Goal: Information Seeking & Learning: Find specific fact

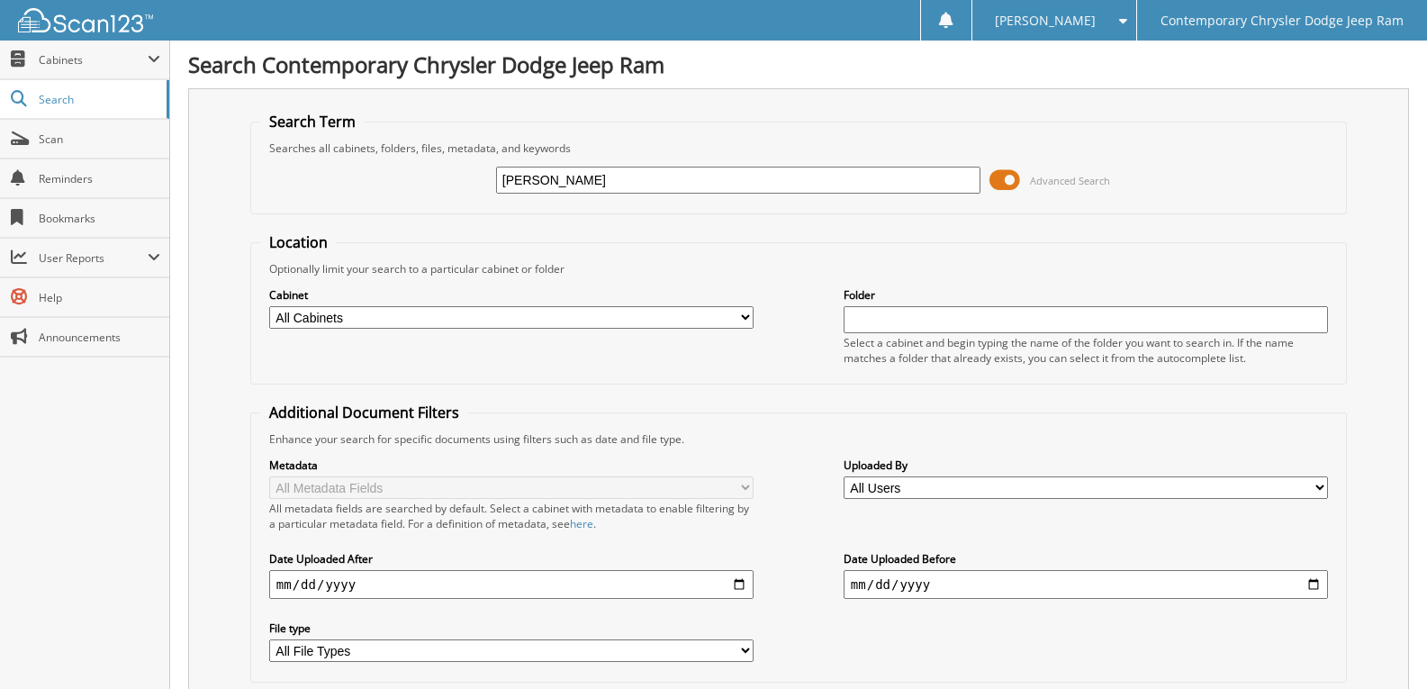
type input "sadow"
click at [78, 136] on span "Scan" at bounding box center [100, 138] width 122 height 15
type input "TROTT"
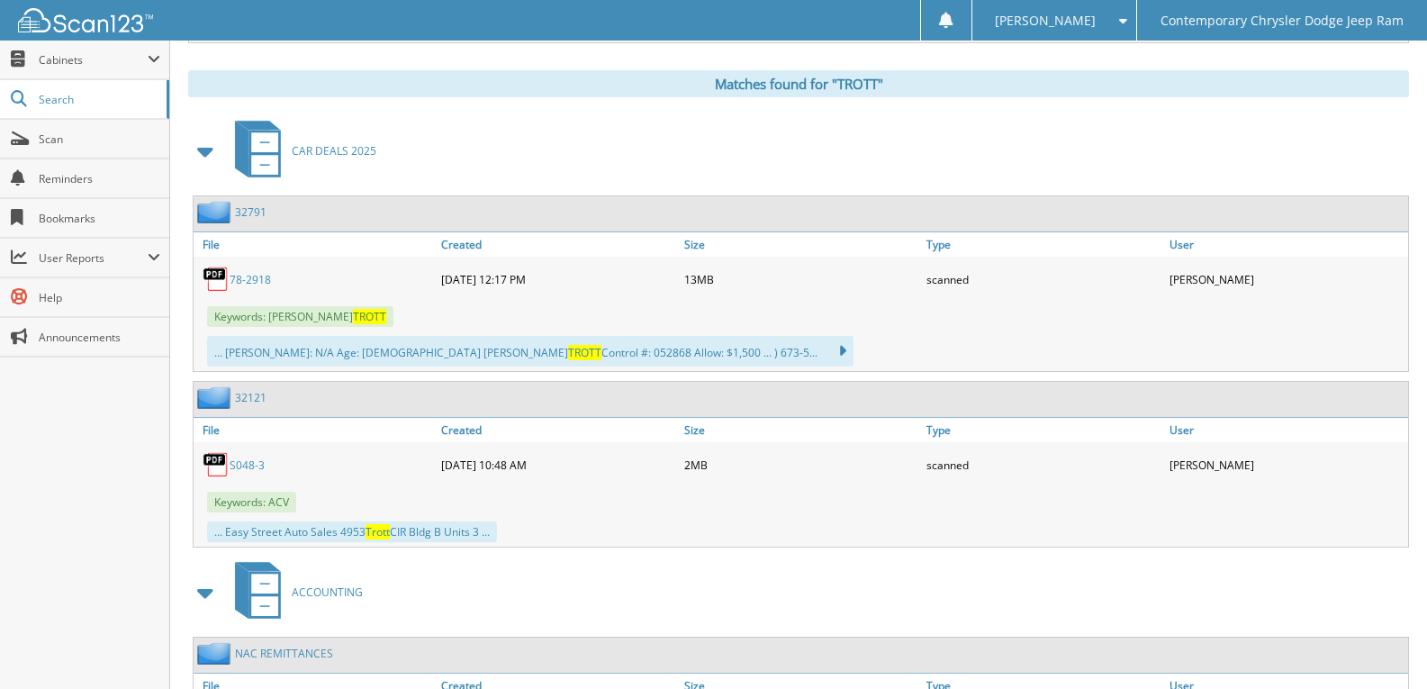
scroll to position [720, 0]
click at [248, 278] on link "78-2918" at bounding box center [250, 278] width 41 height 15
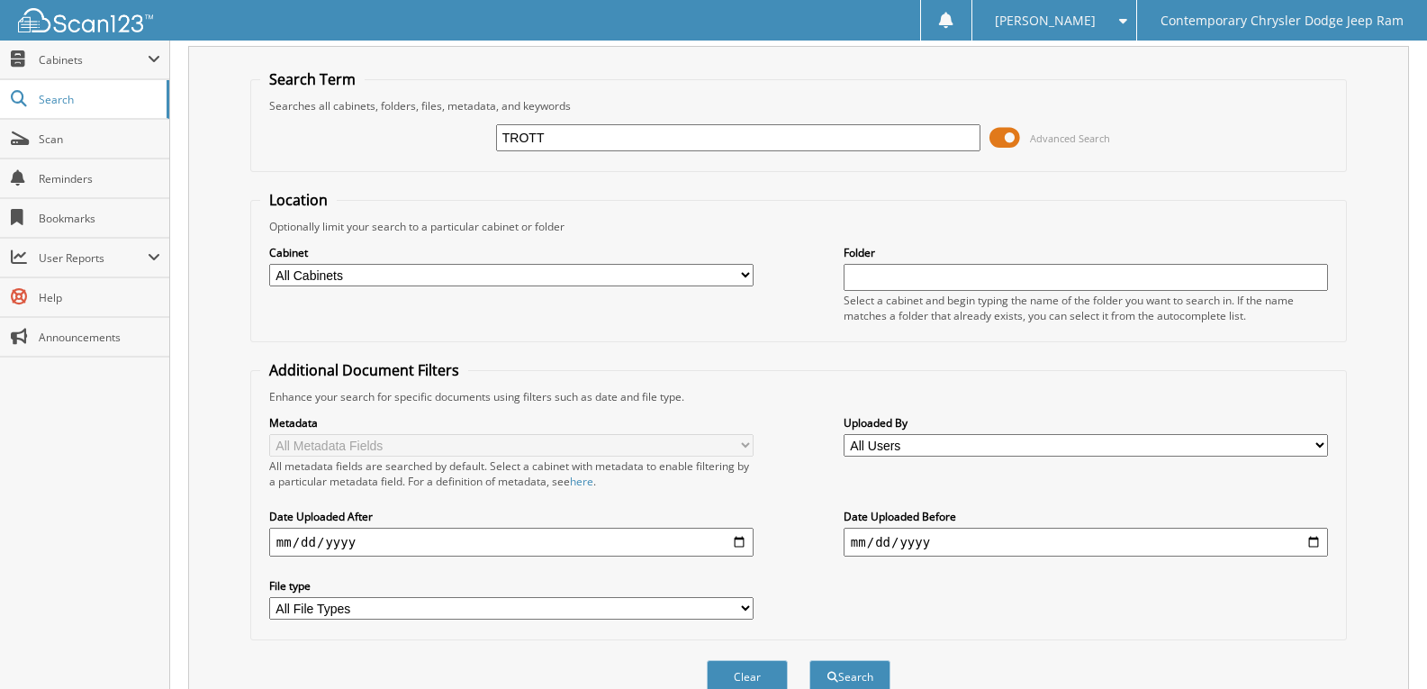
scroll to position [0, 0]
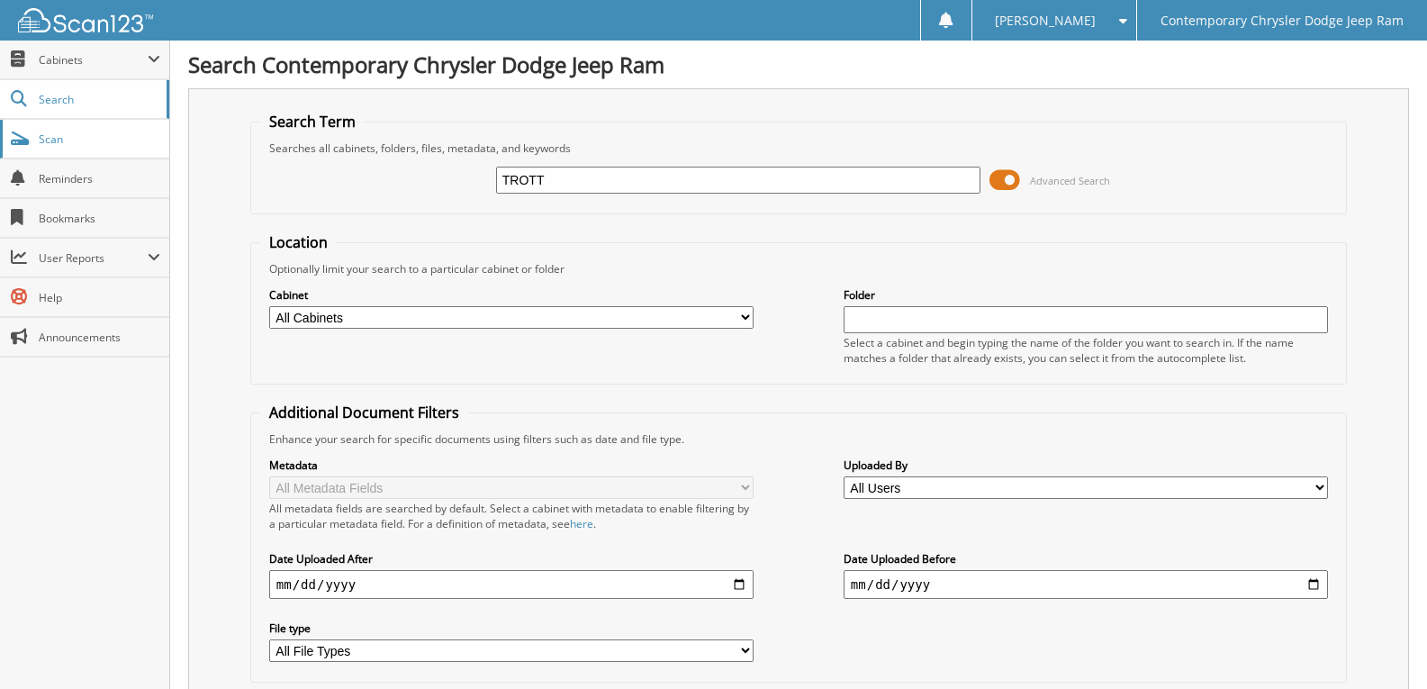
click at [93, 129] on link "Scan" at bounding box center [84, 139] width 169 height 39
type input "fonge"
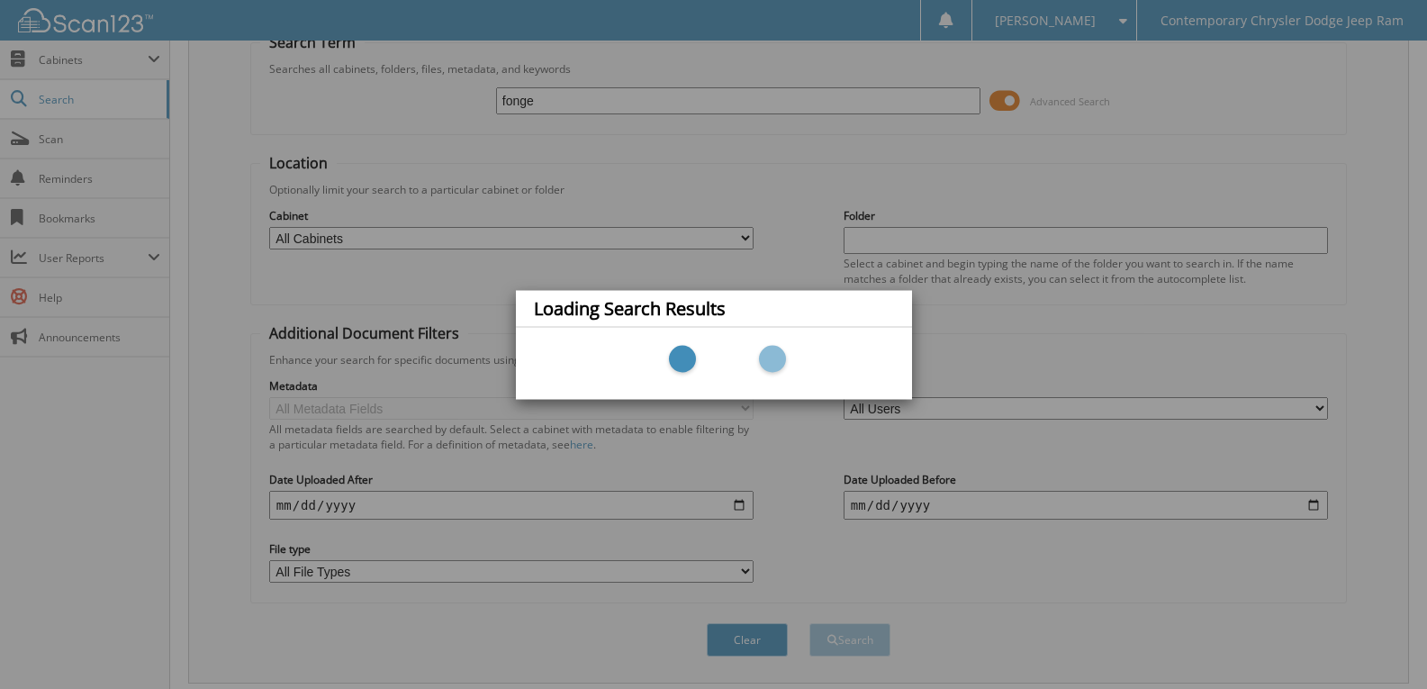
scroll to position [129, 0]
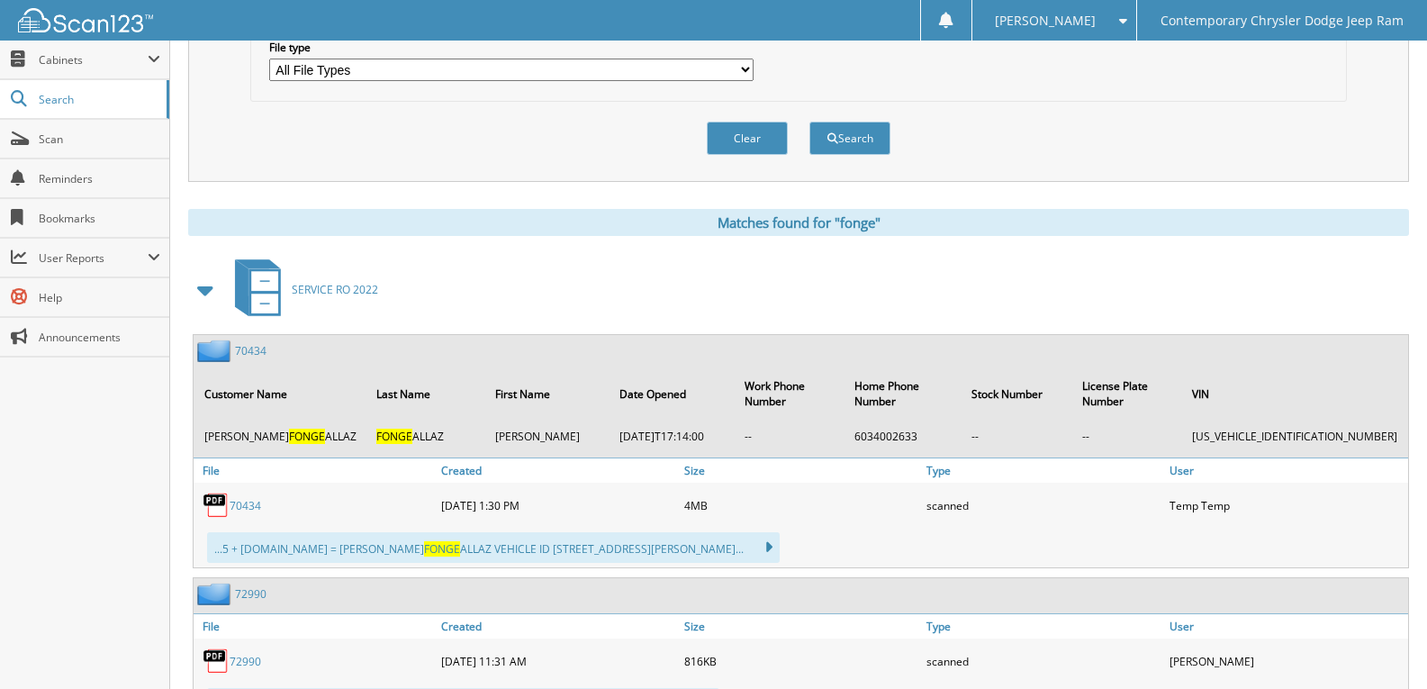
scroll to position [540, 0]
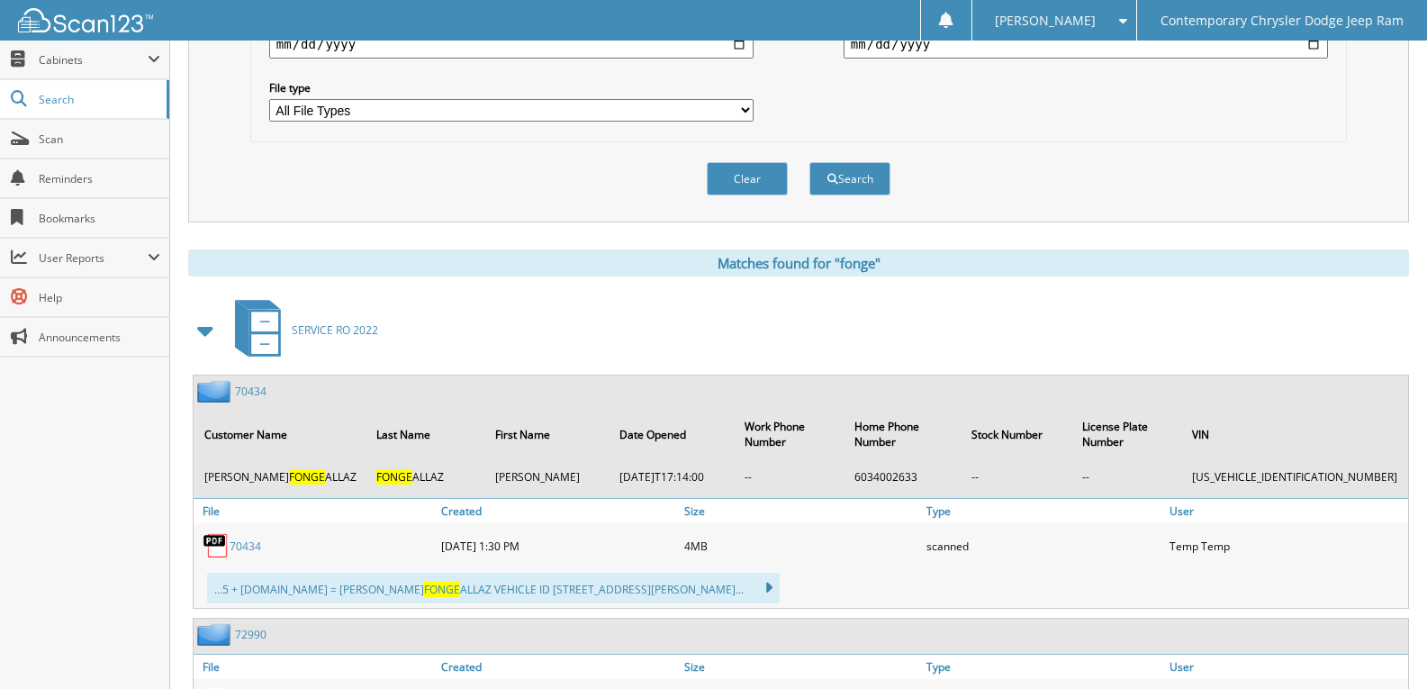
click at [211, 338] on span at bounding box center [206, 330] width 25 height 32
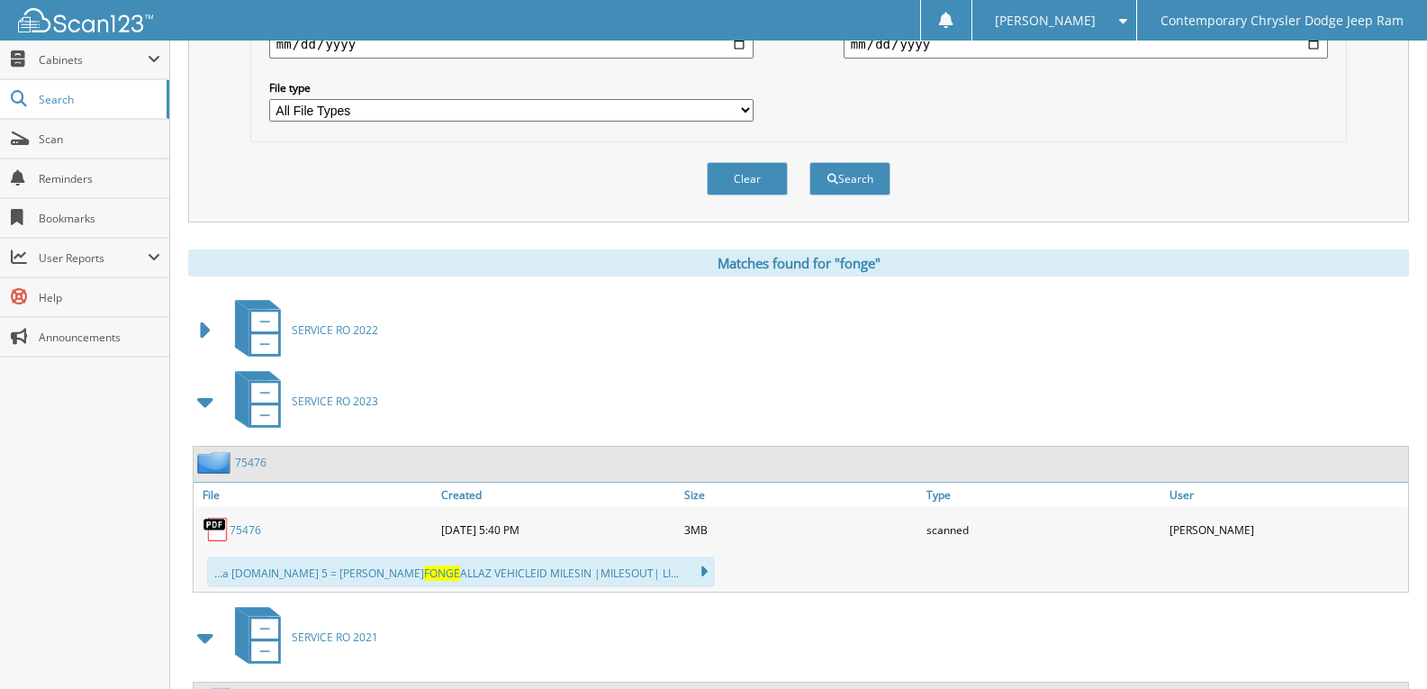
click at [199, 401] on span at bounding box center [206, 401] width 25 height 32
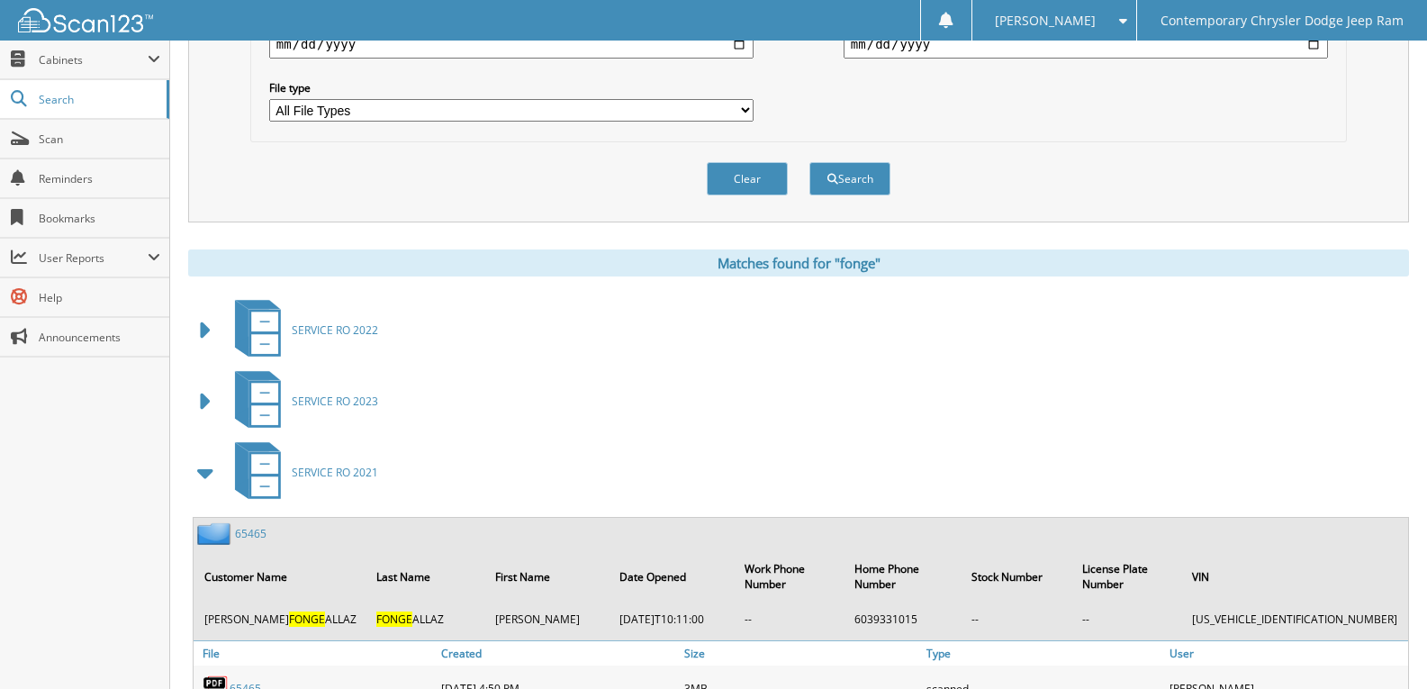
click at [207, 478] on span at bounding box center [206, 472] width 25 height 32
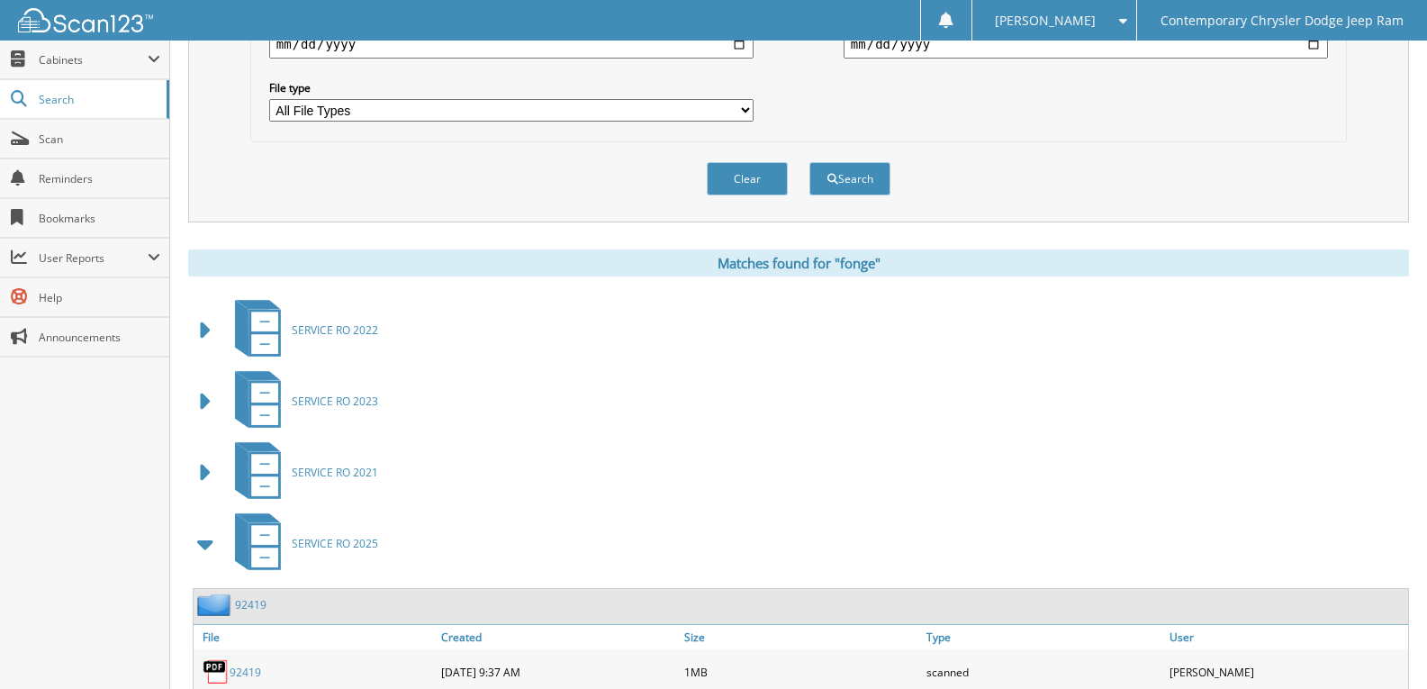
click at [209, 558] on span at bounding box center [206, 544] width 25 height 32
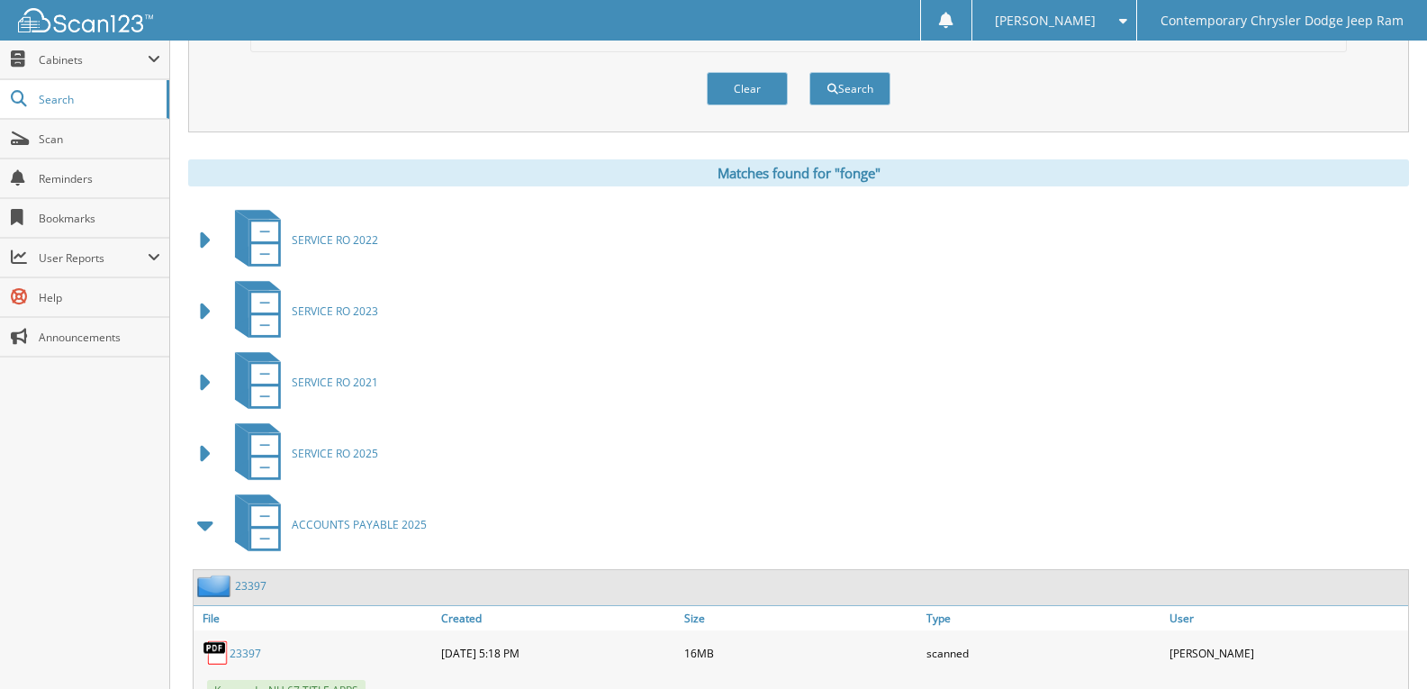
scroll to position [900, 0]
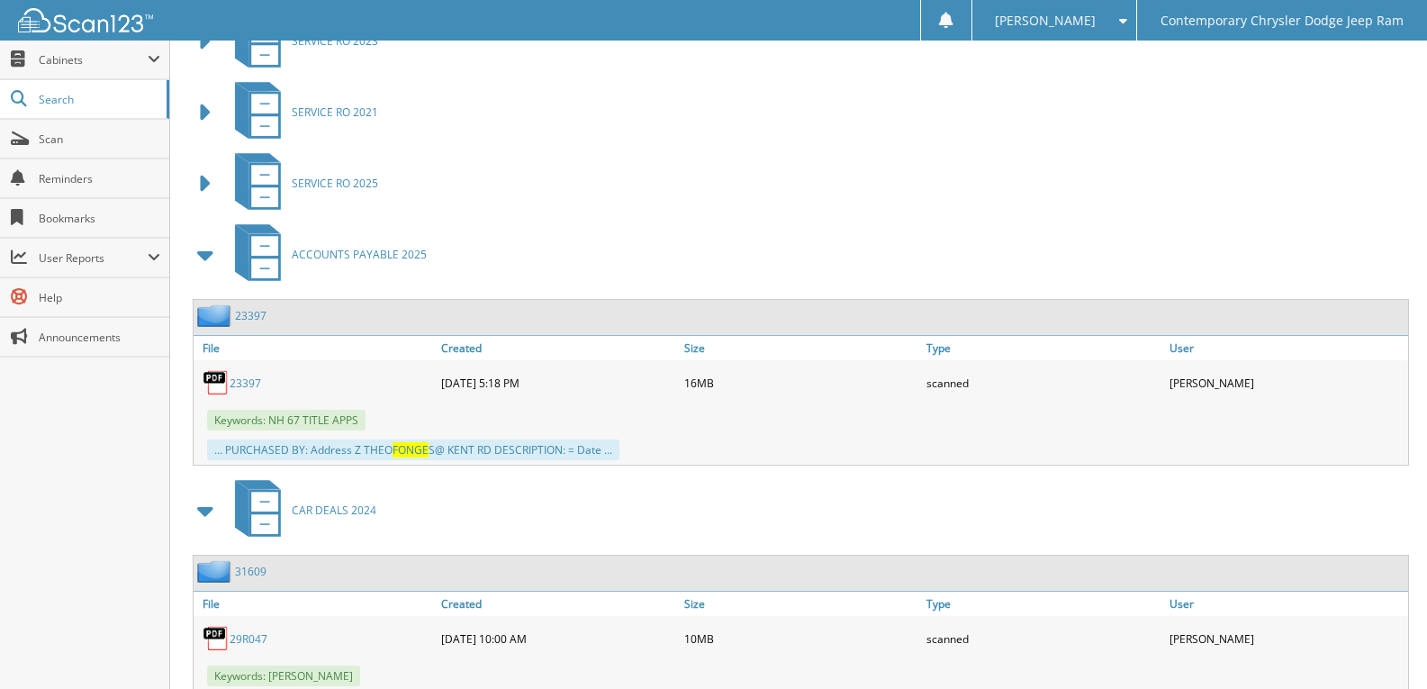
click at [206, 262] on span at bounding box center [206, 255] width 25 height 32
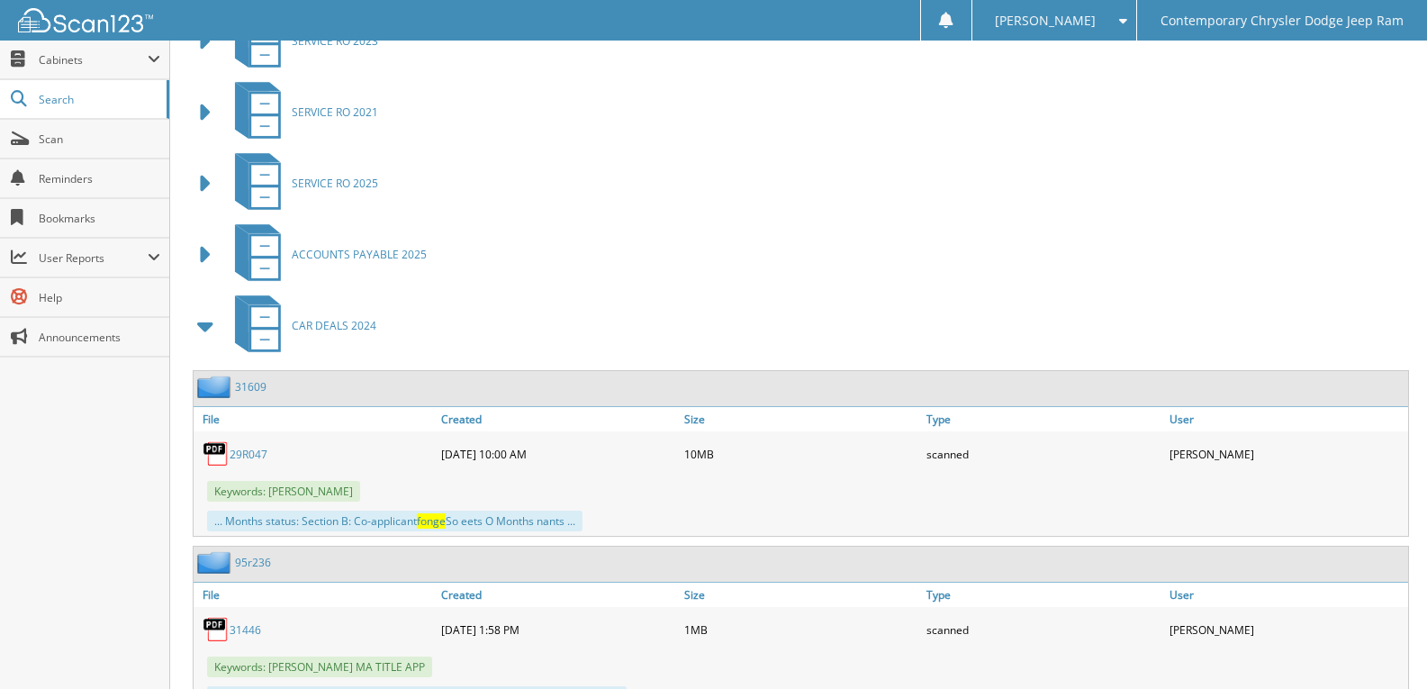
click at [197, 327] on span at bounding box center [206, 326] width 25 height 32
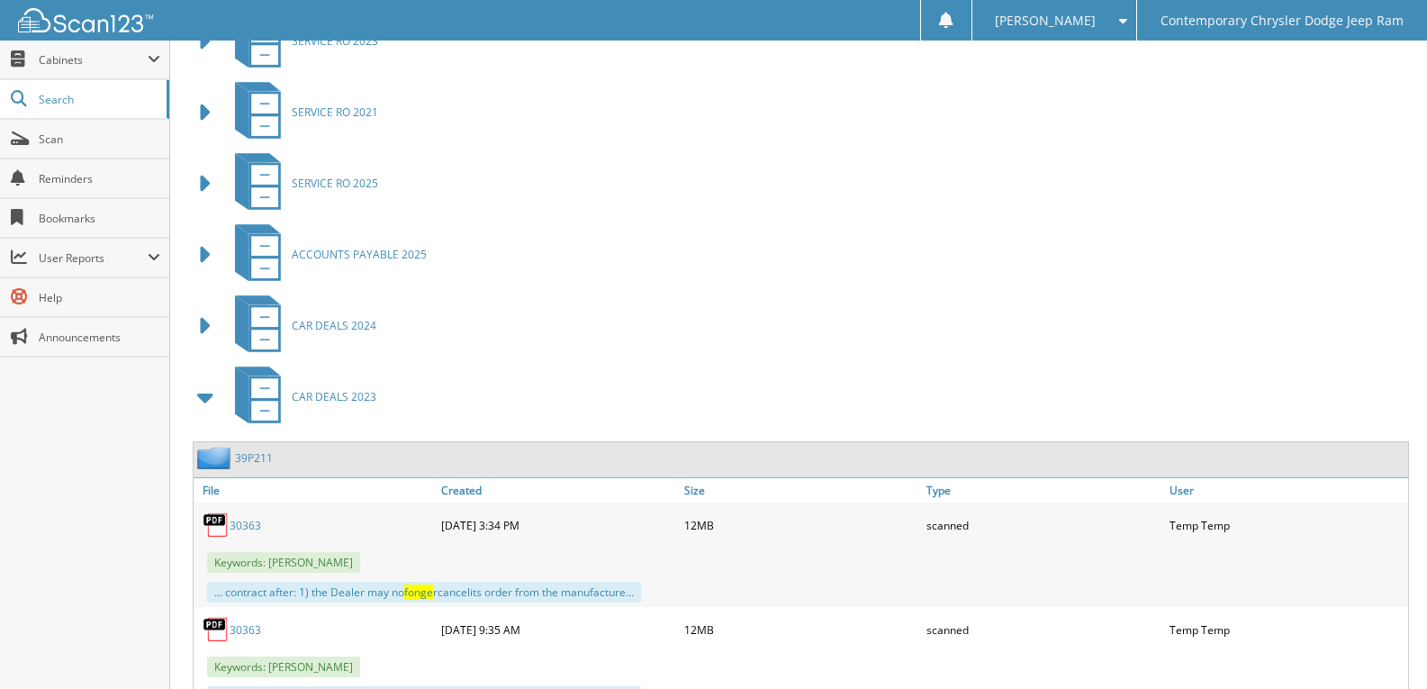
click at [197, 400] on span at bounding box center [206, 397] width 25 height 32
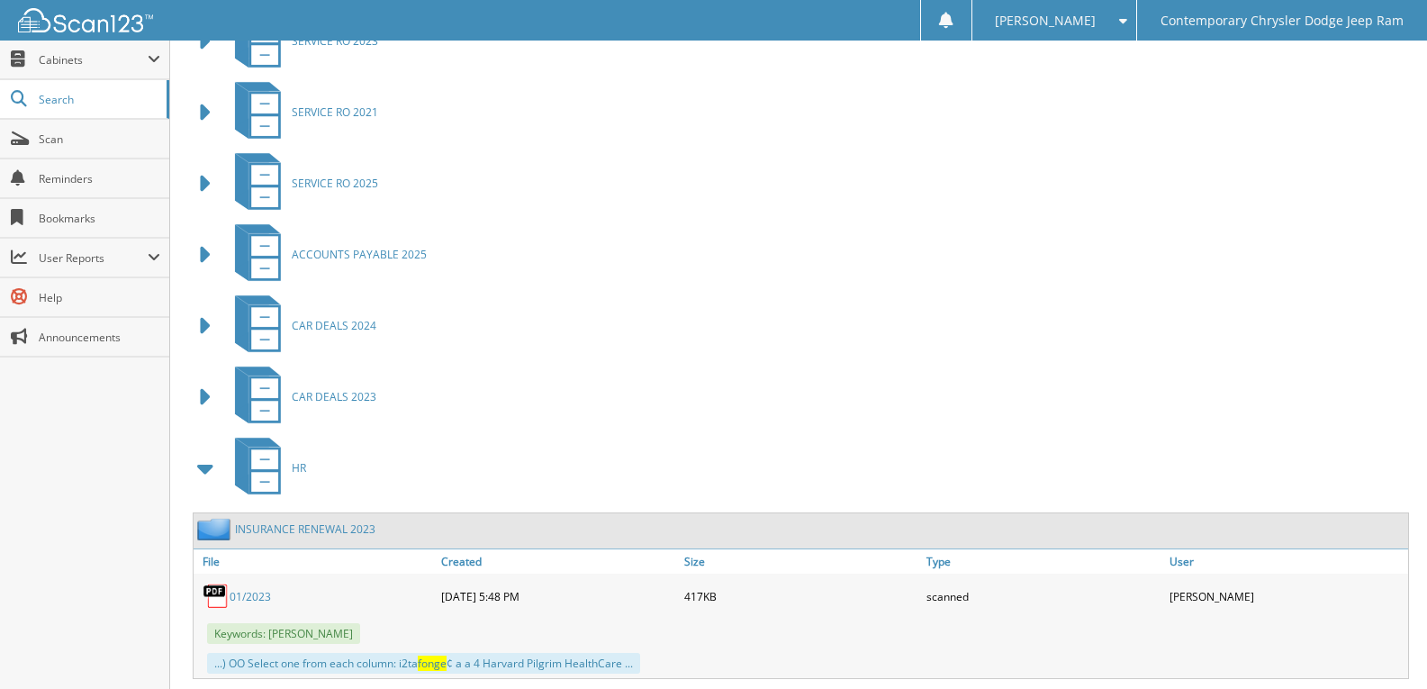
click at [203, 485] on span at bounding box center [206, 468] width 36 height 43
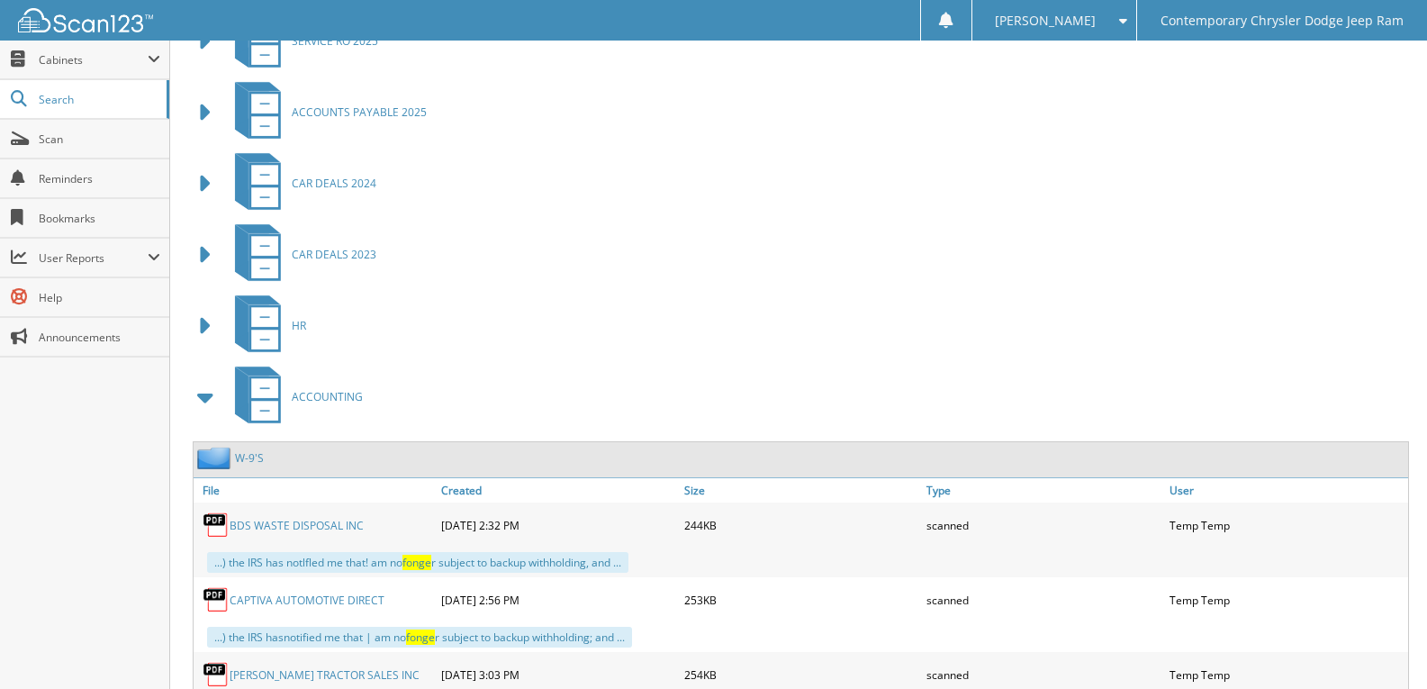
scroll to position [1170, 0]
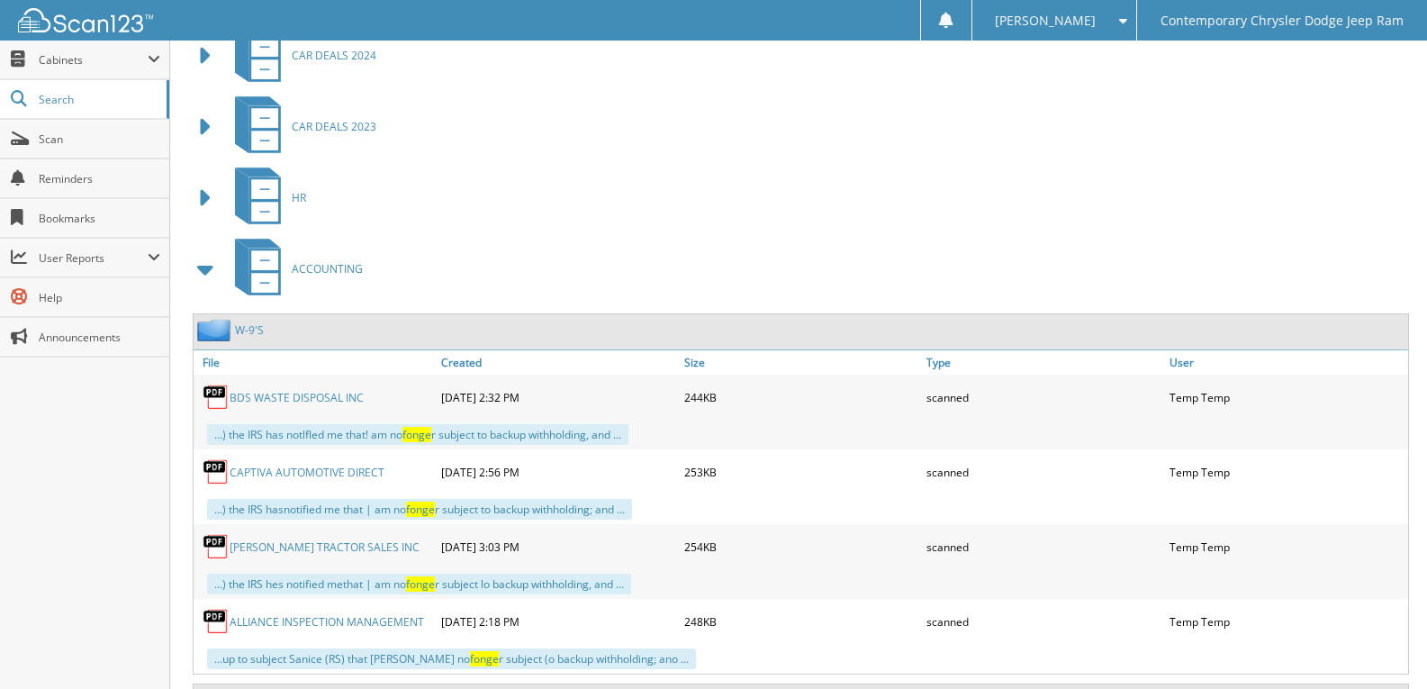
click at [205, 274] on span at bounding box center [206, 269] width 25 height 32
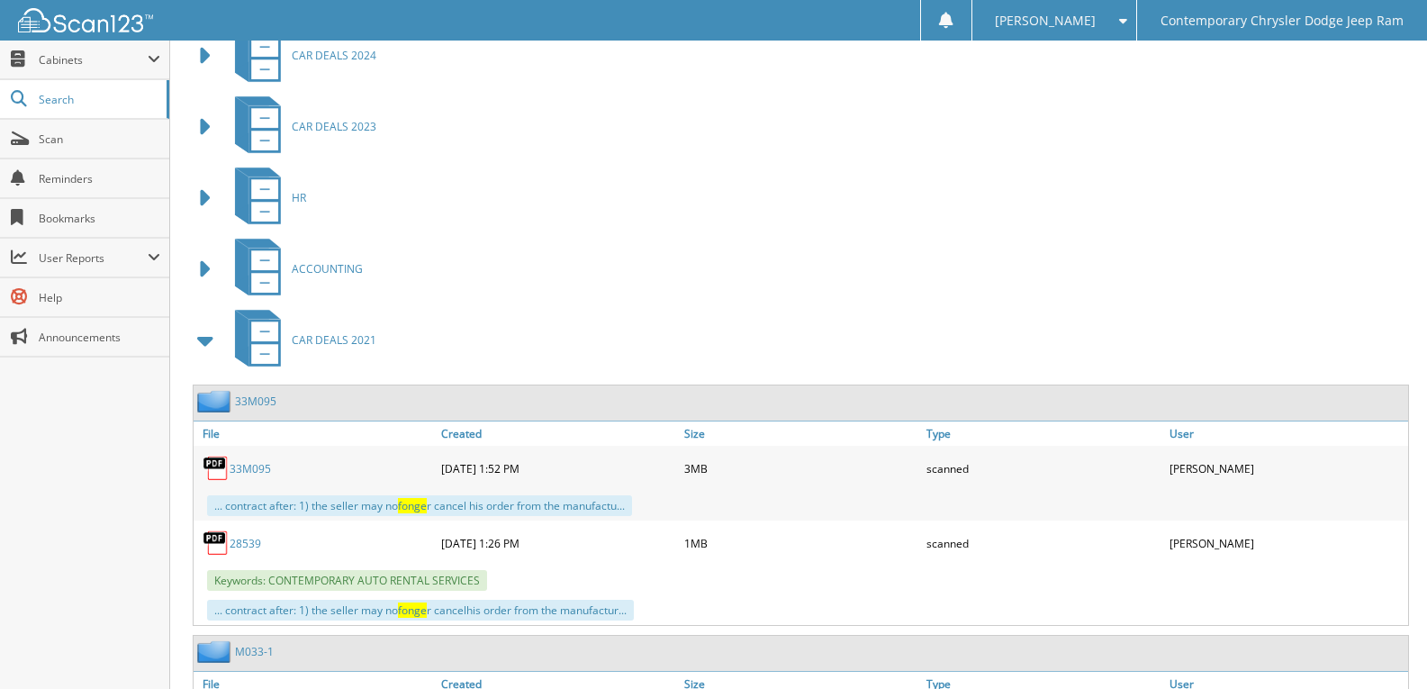
click at [194, 348] on span at bounding box center [206, 340] width 25 height 32
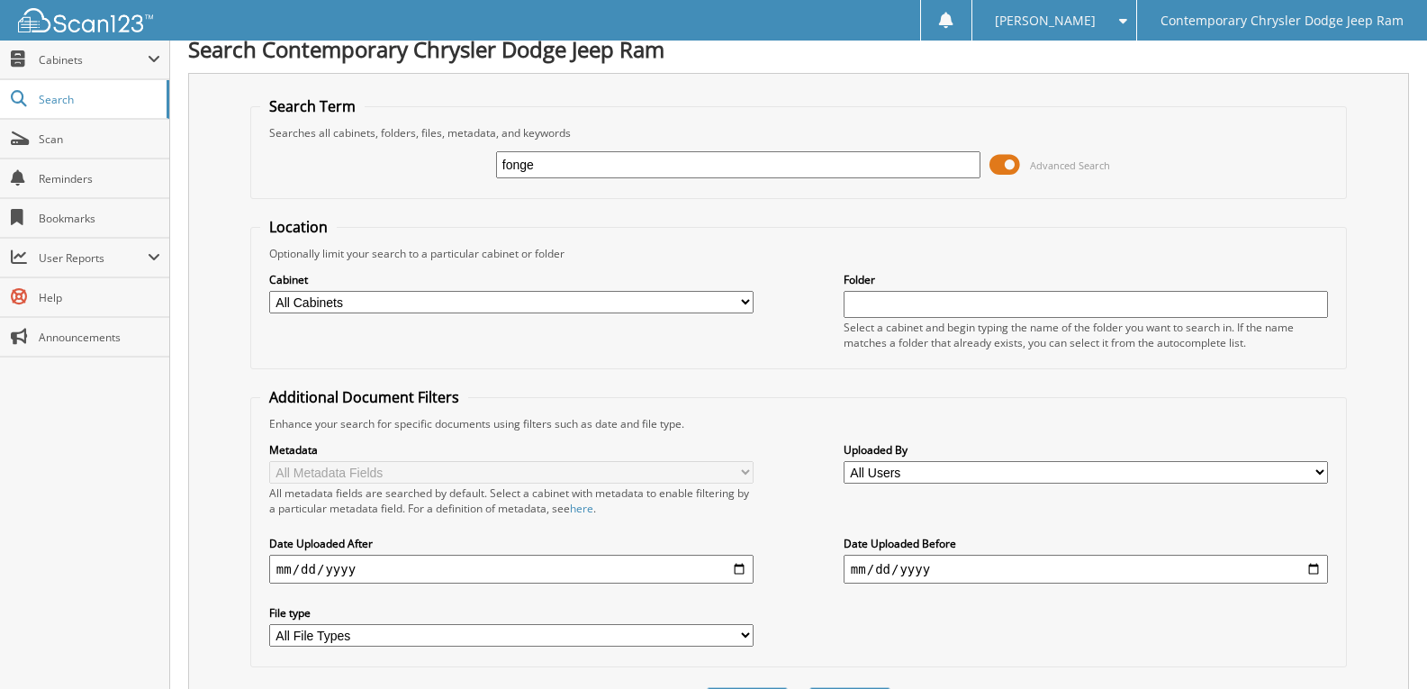
scroll to position [0, 0]
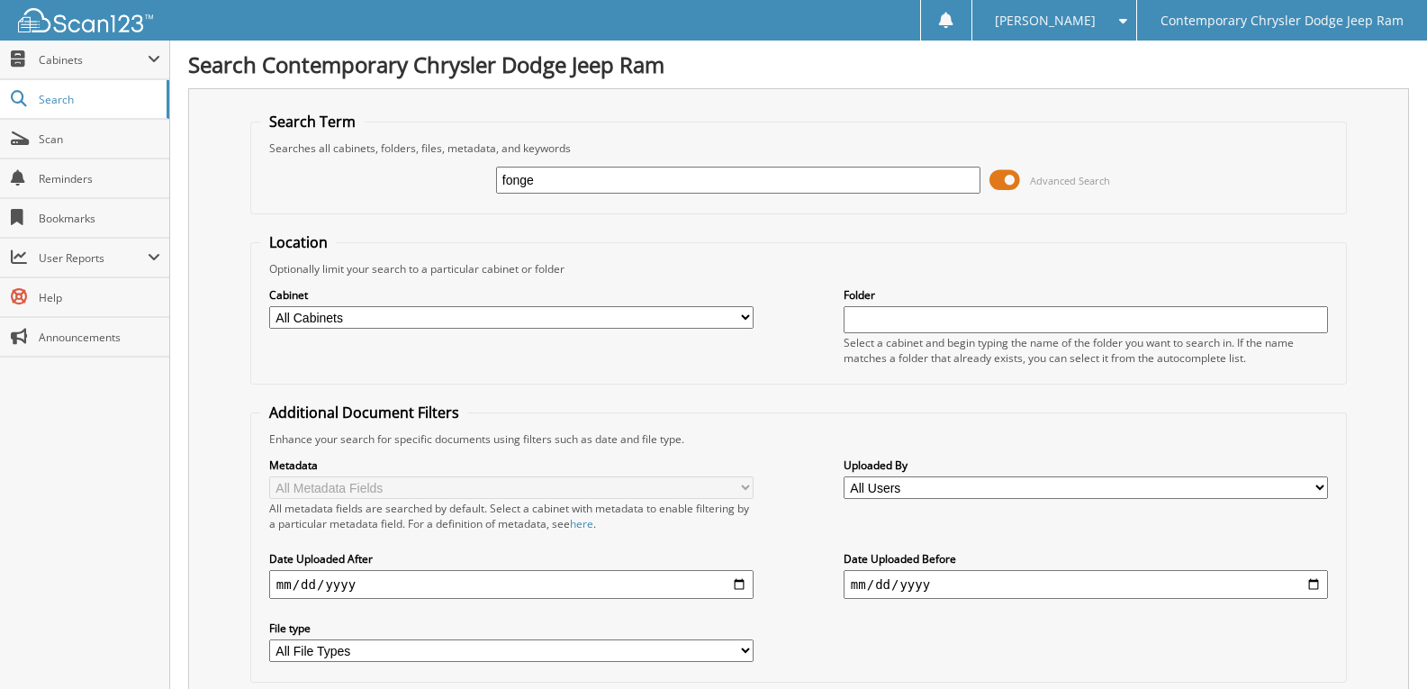
drag, startPoint x: 541, startPoint y: 186, endPoint x: 312, endPoint y: 168, distance: 230.3
click at [452, 190] on div "fonge Advanced Search" at bounding box center [798, 180] width 1077 height 49
paste input "[US_VEHICLE_IDENTIFICATION_NUMBER]"
type input "[US_VEHICLE_IDENTIFICATION_NUMBER]"
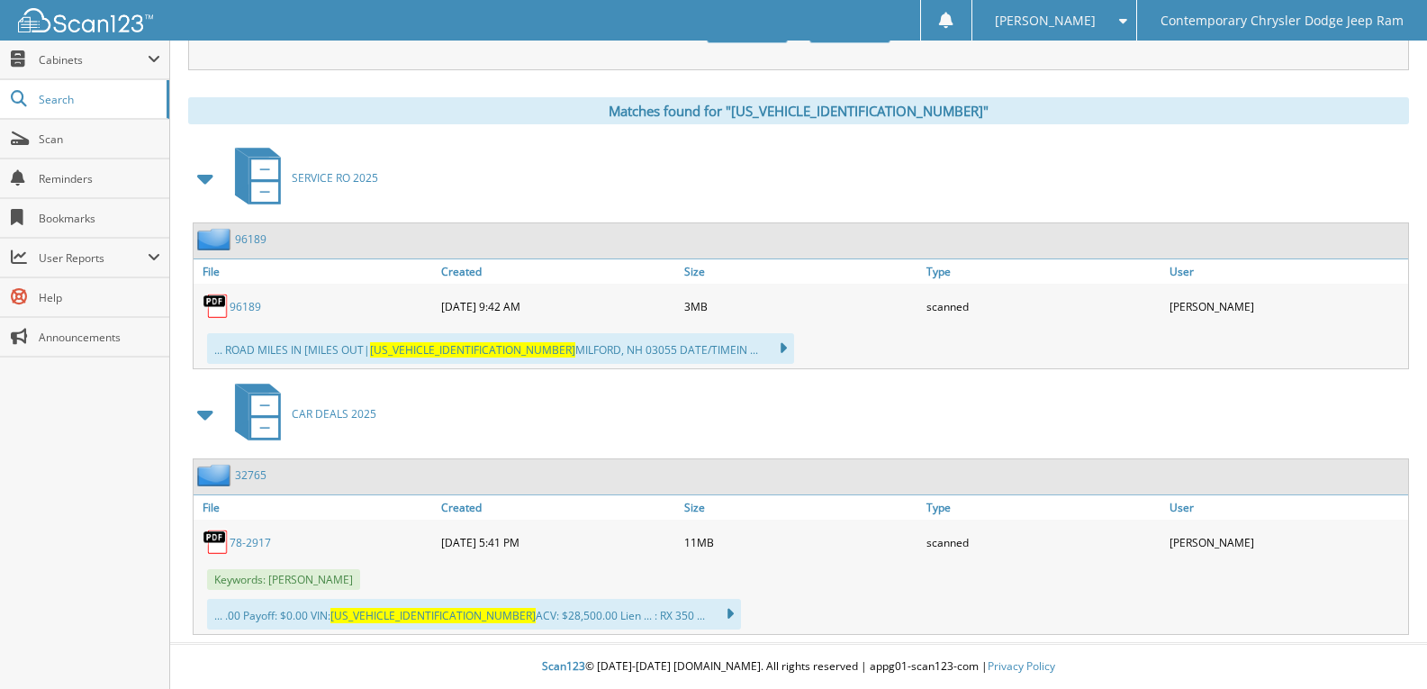
click at [261, 542] on link "78-2917" at bounding box center [250, 542] width 41 height 15
